Goal: Transaction & Acquisition: Purchase product/service

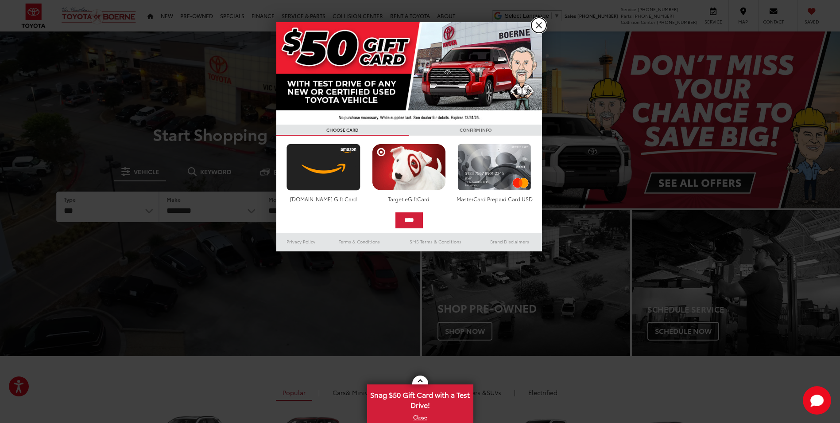
click at [539, 24] on link "X" at bounding box center [538, 25] width 15 height 15
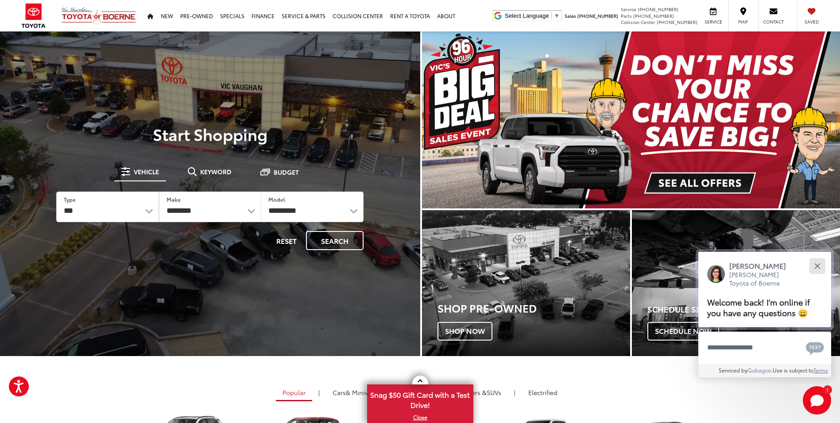
click at [819, 264] on div "Close" at bounding box center [818, 266] width 6 height 6
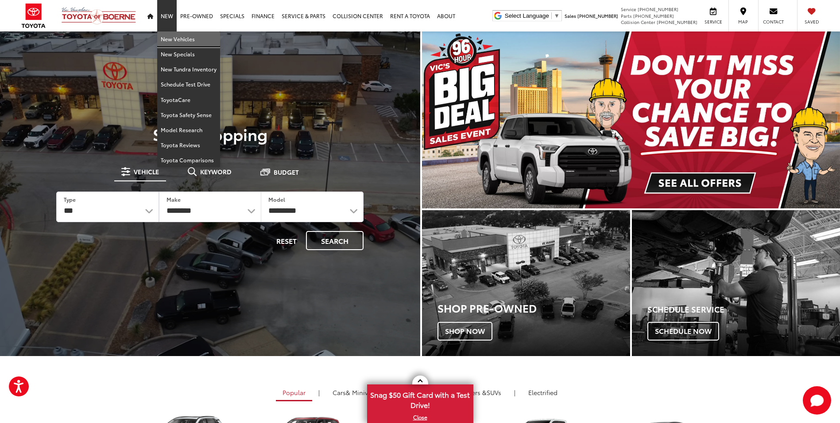
click at [175, 38] on link "New Vehicles" at bounding box center [188, 38] width 63 height 15
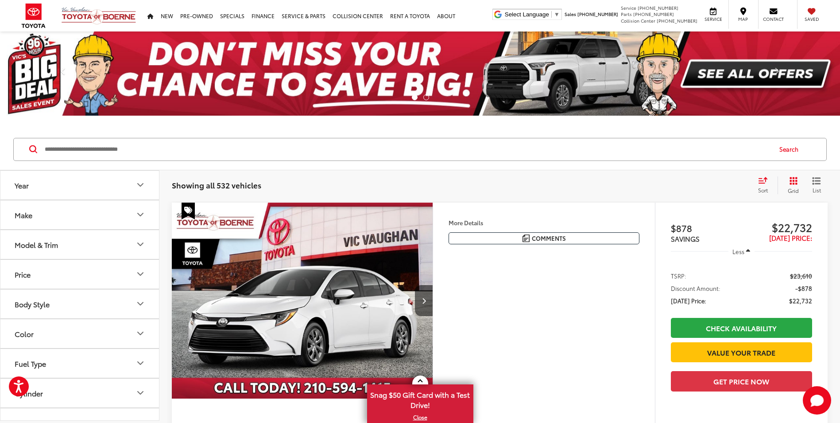
click at [141, 243] on icon "Model & Trim" at bounding box center [140, 244] width 11 height 11
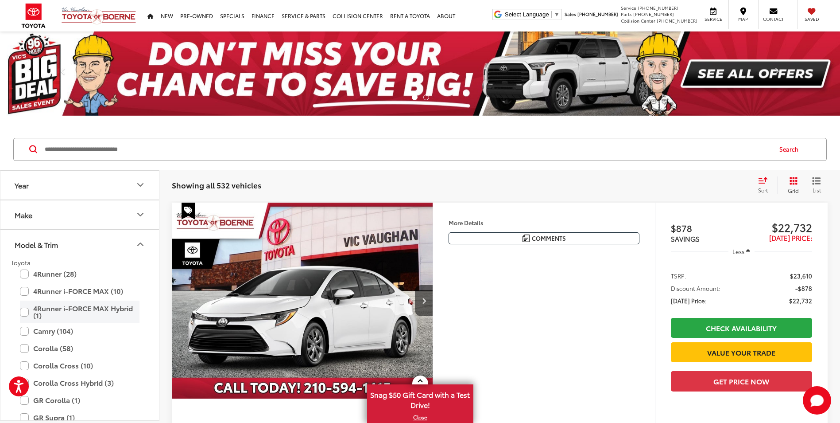
scroll to position [89, 0]
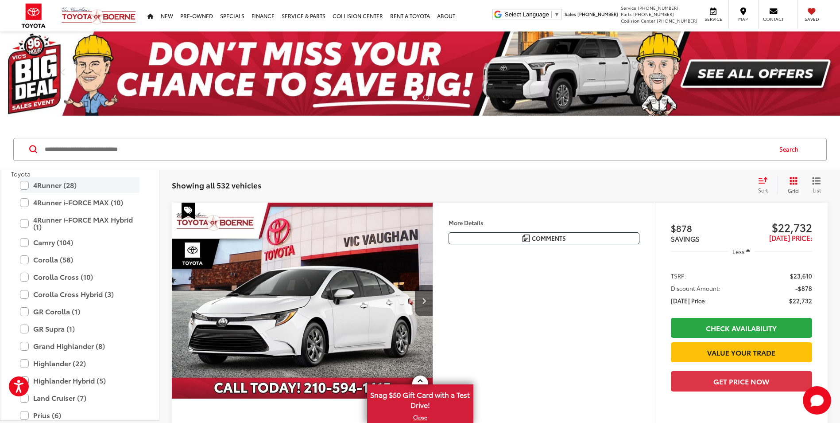
click at [27, 184] on label "4Runner (28)" at bounding box center [80, 185] width 120 height 16
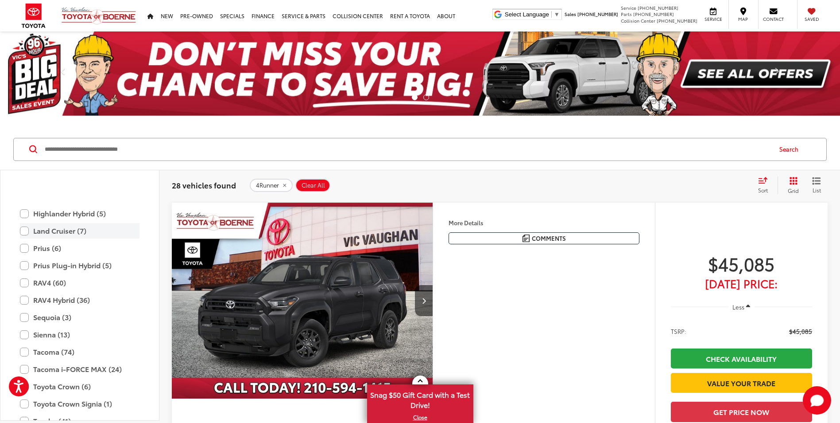
scroll to position [295, 0]
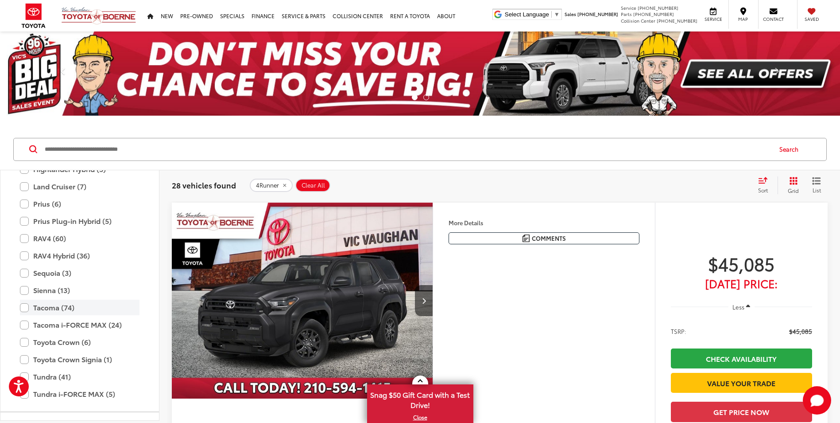
click at [23, 309] on label "Tacoma (74)" at bounding box center [80, 307] width 120 height 16
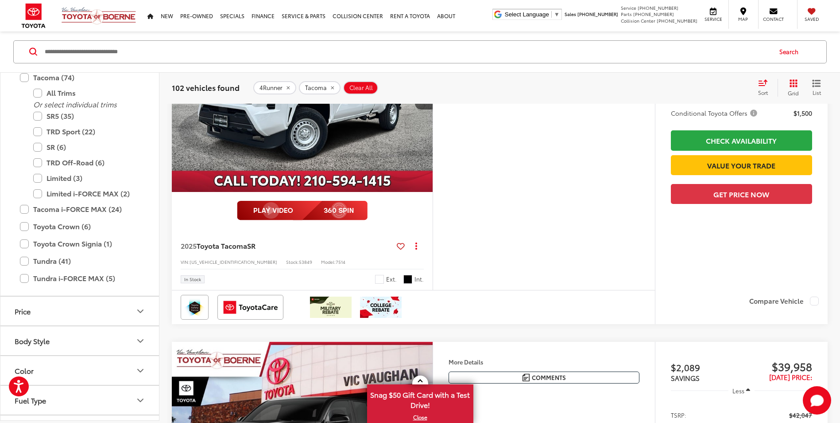
scroll to position [1816, 0]
